Goal: Task Accomplishment & Management: Use online tool/utility

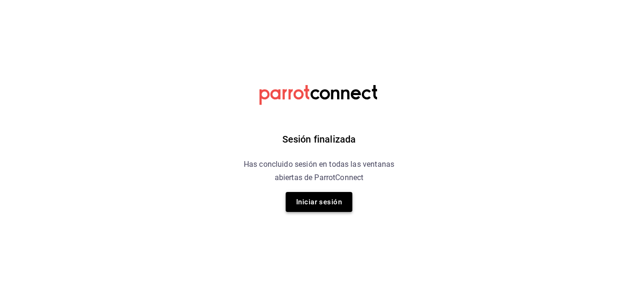
click at [315, 204] on button "Iniciar sesión" at bounding box center [318, 202] width 67 height 20
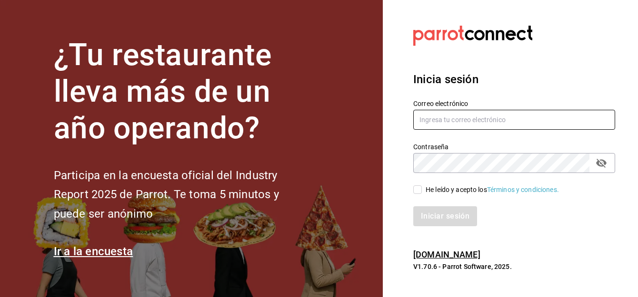
click at [454, 116] on input "text" at bounding box center [514, 120] width 202 height 20
type input "l"
type input "[PERSON_NAME][EMAIL_ADDRESS][DOMAIN_NAME]"
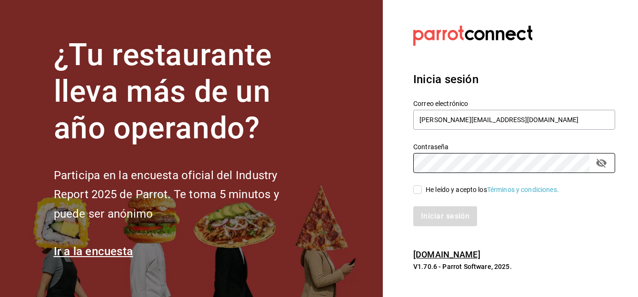
click at [419, 195] on div "Iniciar sesión" at bounding box center [508, 210] width 213 height 31
click at [418, 189] on input "He leído y acepto los Términos y condiciones." at bounding box center [417, 190] width 9 height 9
checkbox input "true"
click at [456, 220] on button "Iniciar sesión" at bounding box center [445, 217] width 65 height 20
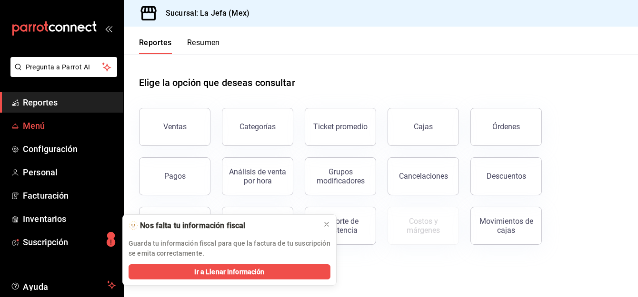
click at [33, 124] on span "Menú" at bounding box center [69, 125] width 93 height 13
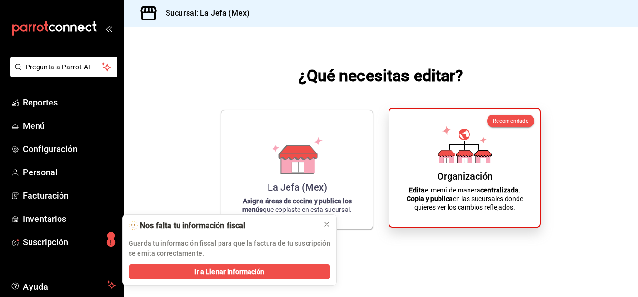
click at [461, 192] on p "Edita el menú de manera centralizada. Copia y publica en las sucursales donde q…" at bounding box center [465, 199] width 128 height 26
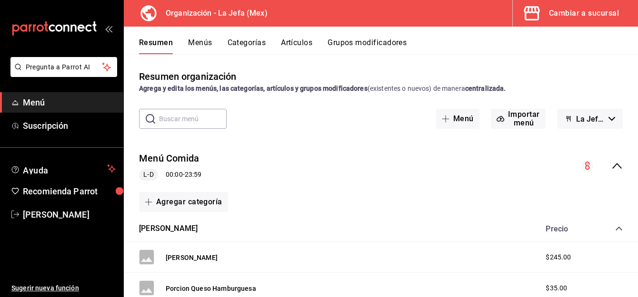
click at [294, 43] on button "Artículos" at bounding box center [296, 46] width 31 height 16
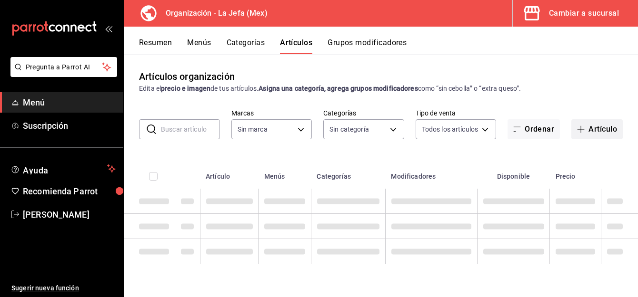
click at [594, 131] on button "Artículo" at bounding box center [596, 129] width 51 height 20
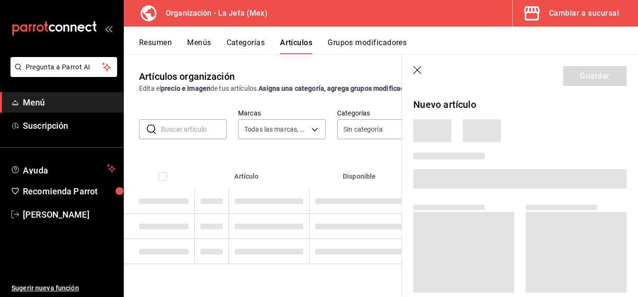
type input "50befb75-0fe5-4750-904c-e3b126ae6c81"
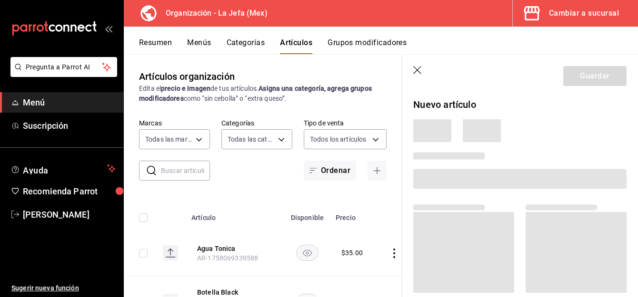
type input "058dbf38-10d5-49e9-8196-fe3ae280a5cc,5d70752b-b594-4e4c-bf8e-a7aab686035c,1f52b…"
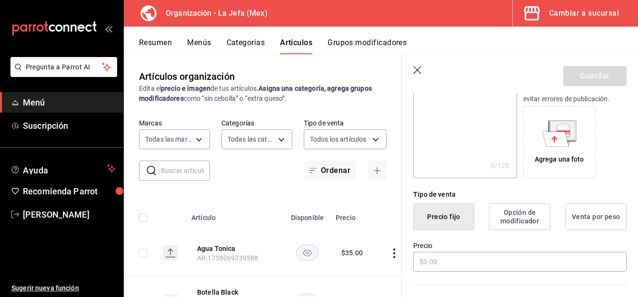
scroll to position [140, 0]
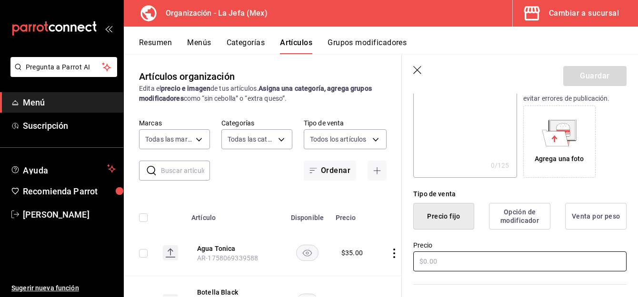
type input "Extra Chorizo Argentino"
click at [465, 269] on input "text" at bounding box center [519, 262] width 213 height 20
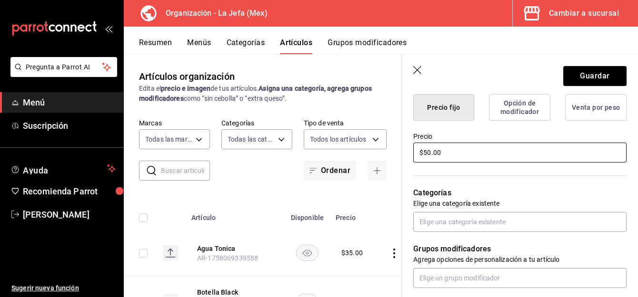
scroll to position [249, 0]
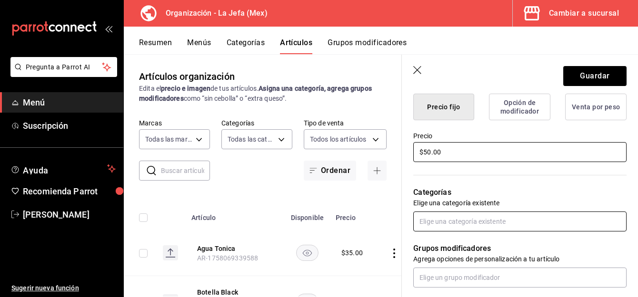
type input "$50.00"
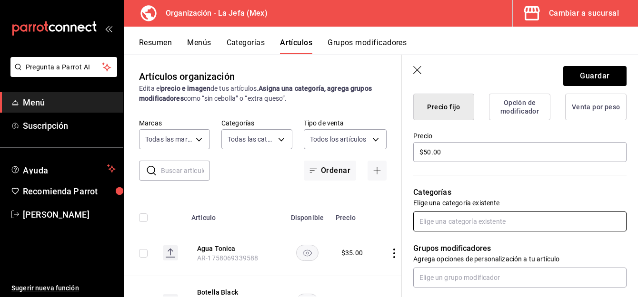
click at [446, 228] on input "text" at bounding box center [519, 222] width 213 height 20
type input "cor"
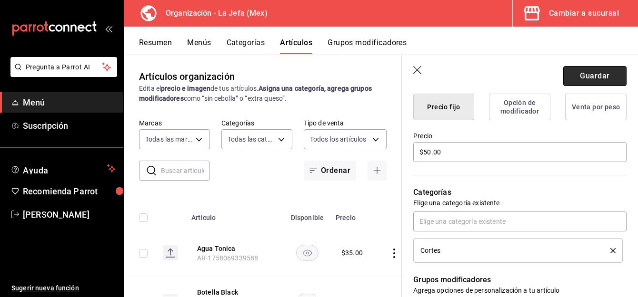
click at [570, 72] on button "Guardar" at bounding box center [594, 76] width 63 height 20
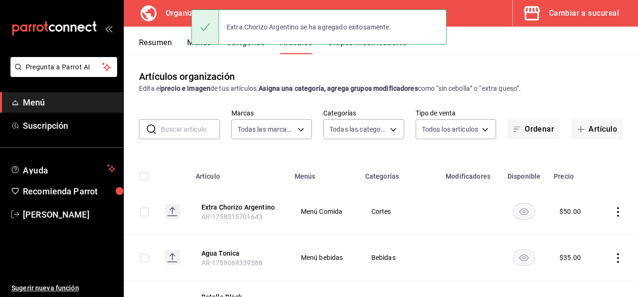
click at [187, 45] on button "Menús" at bounding box center [199, 46] width 24 height 16
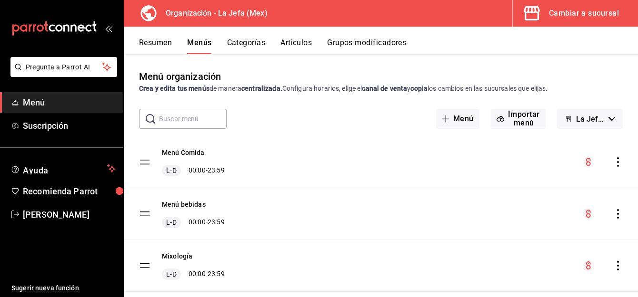
click at [613, 159] on icon "actions" at bounding box center [618, 162] width 10 height 10
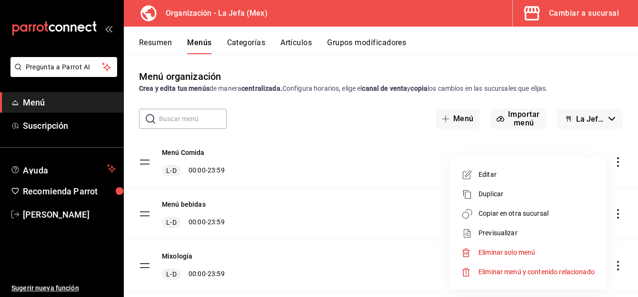
click at [503, 213] on span "Copiar en otra sucursal" at bounding box center [536, 214] width 116 height 10
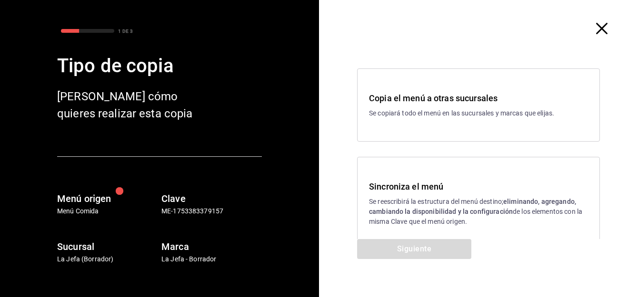
click at [393, 199] on p "Se reescribirá la estructura del menú destino; eliminando, agregando, cambiando…" at bounding box center [478, 212] width 219 height 30
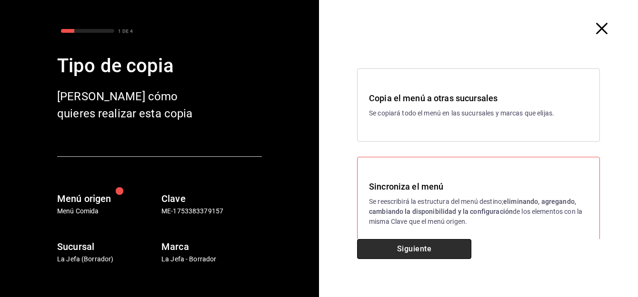
click at [398, 259] on button "Siguiente" at bounding box center [414, 249] width 114 height 20
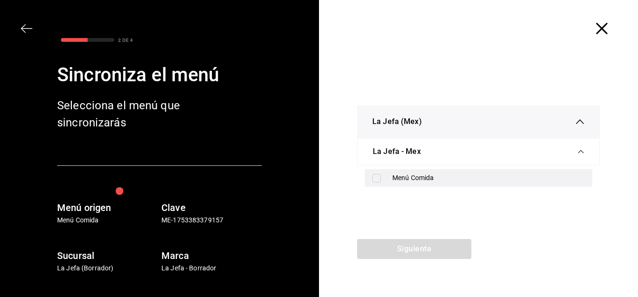
click at [376, 183] on div "Menú Comida" at bounding box center [477, 178] width 227 height 18
checkbox input "true"
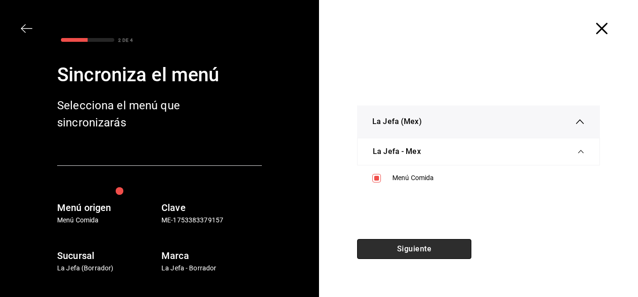
click at [394, 245] on button "Siguiente" at bounding box center [414, 249] width 114 height 20
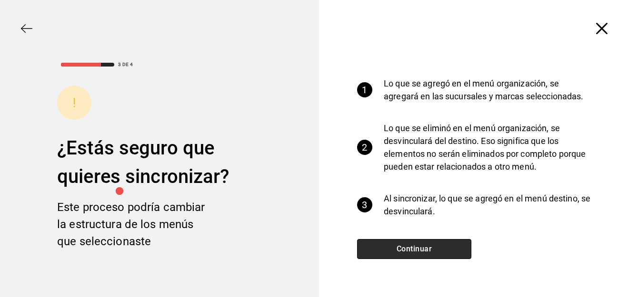
click at [401, 250] on button "Continuar" at bounding box center [414, 249] width 114 height 20
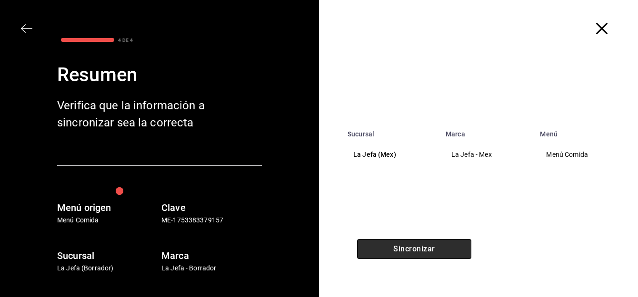
click at [401, 250] on button "Sincronizar" at bounding box center [414, 249] width 114 height 20
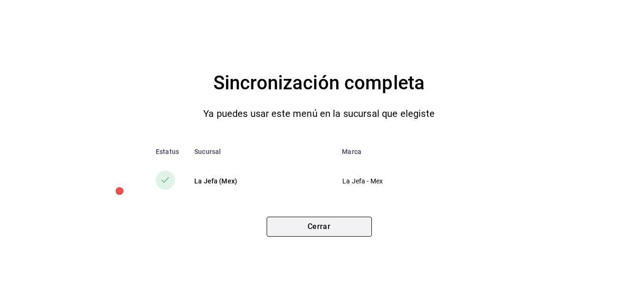
click at [298, 226] on button "Cerrar" at bounding box center [318, 227] width 105 height 20
